Goal: Communication & Community: Answer question/provide support

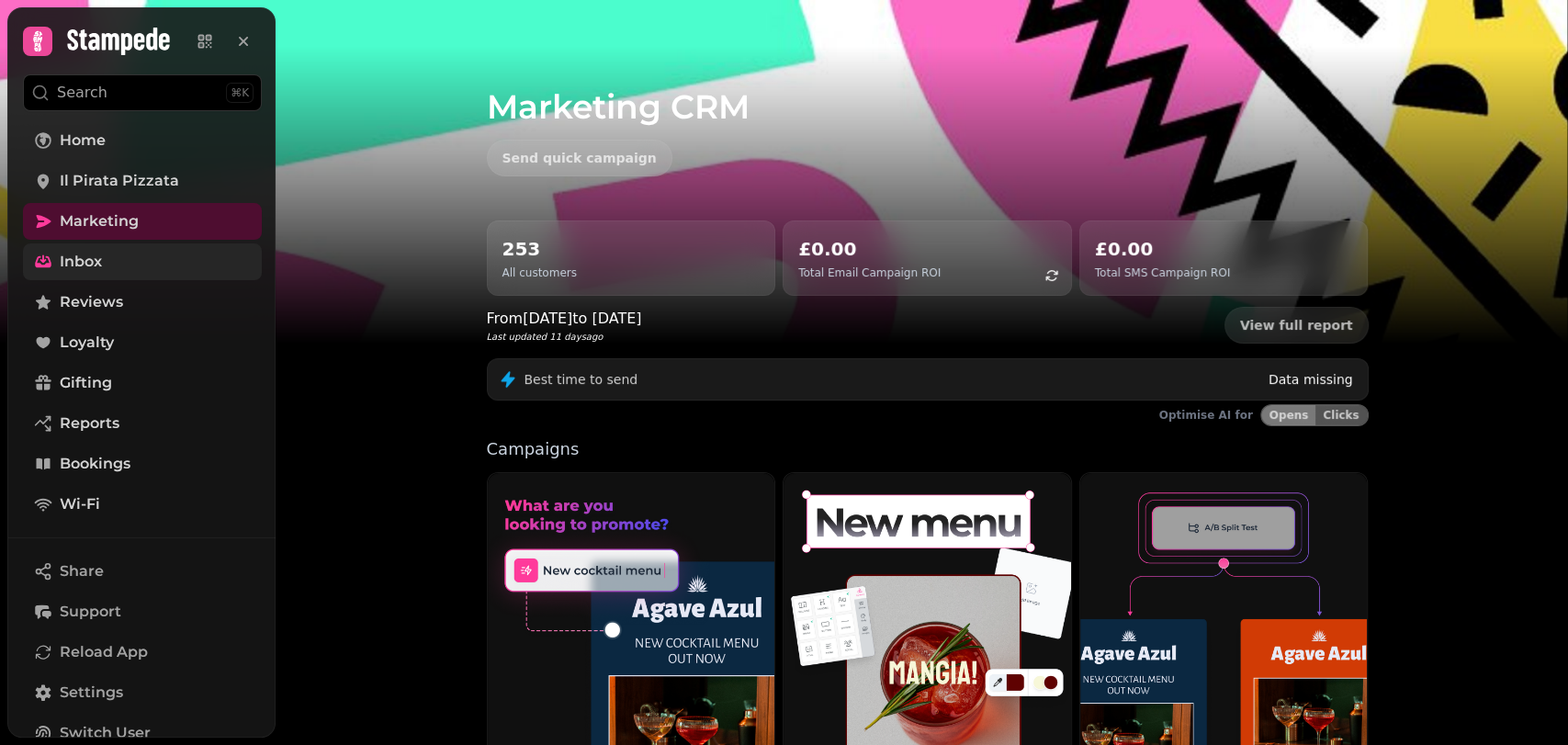
click at [136, 261] on link "Inbox" at bounding box center [142, 262] width 239 height 37
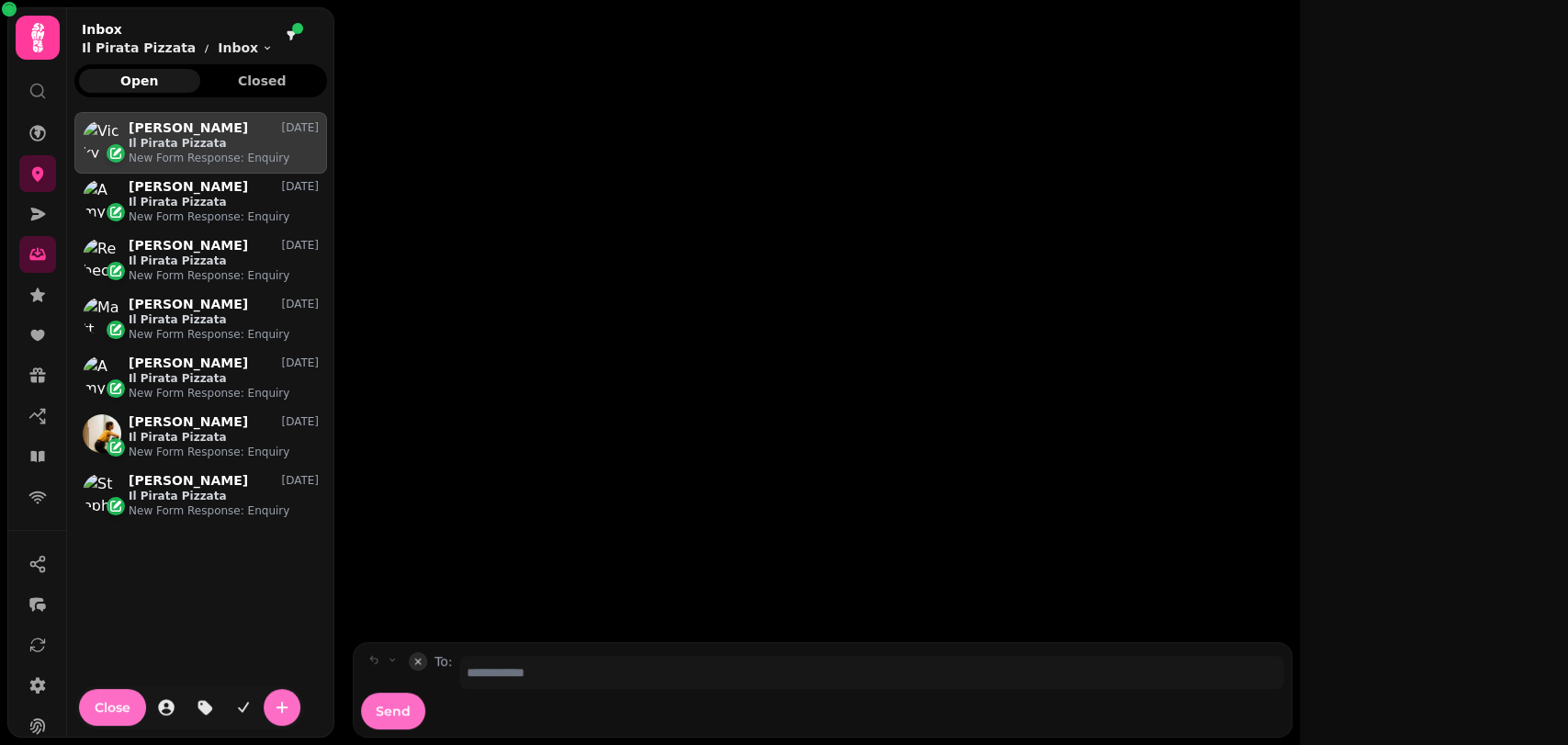
scroll to position [601, 236]
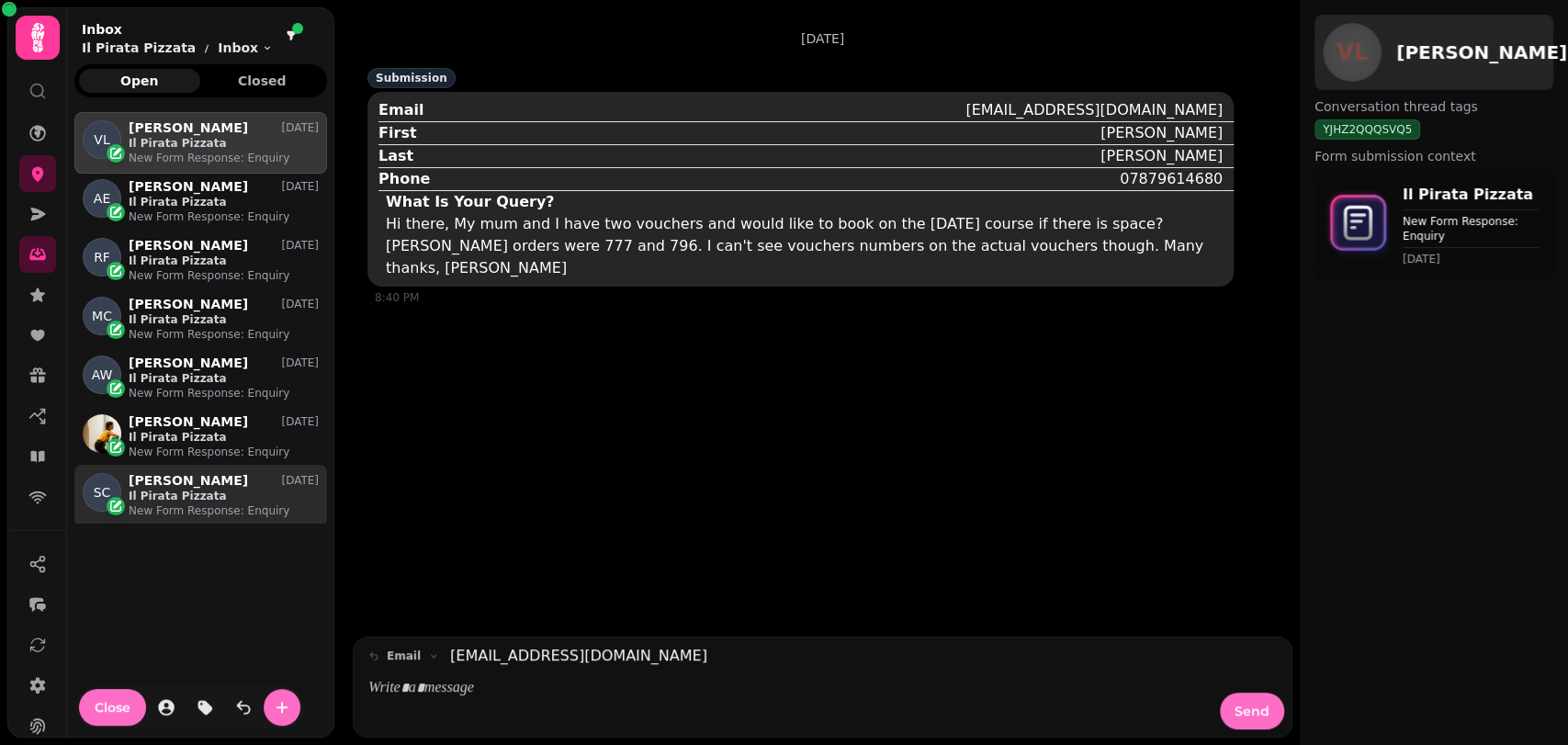
click at [222, 504] on p "New Form Response: Enquiry" at bounding box center [223, 511] width 190 height 15
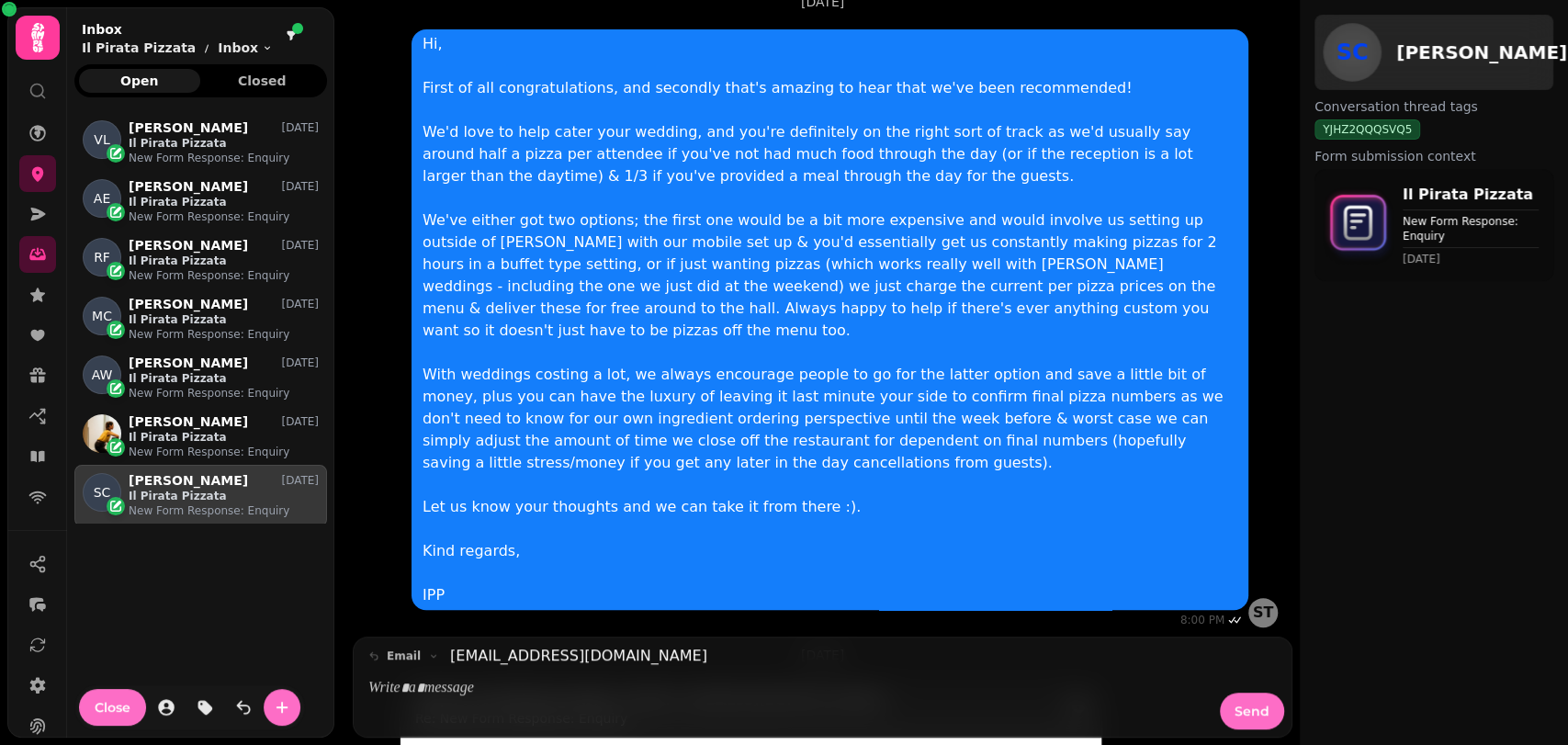
scroll to position [306, 0]
